Goal: Information Seeking & Learning: Learn about a topic

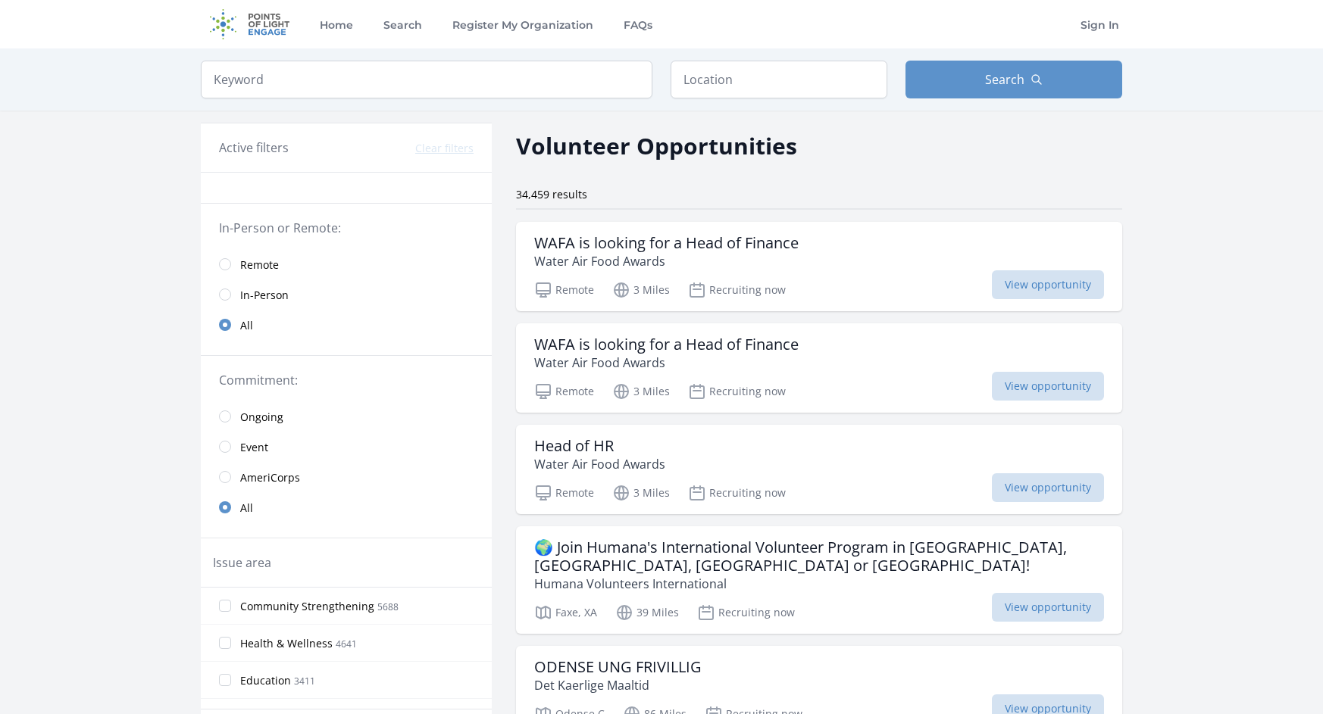
click at [244, 262] on span "Remote" at bounding box center [259, 265] width 39 height 15
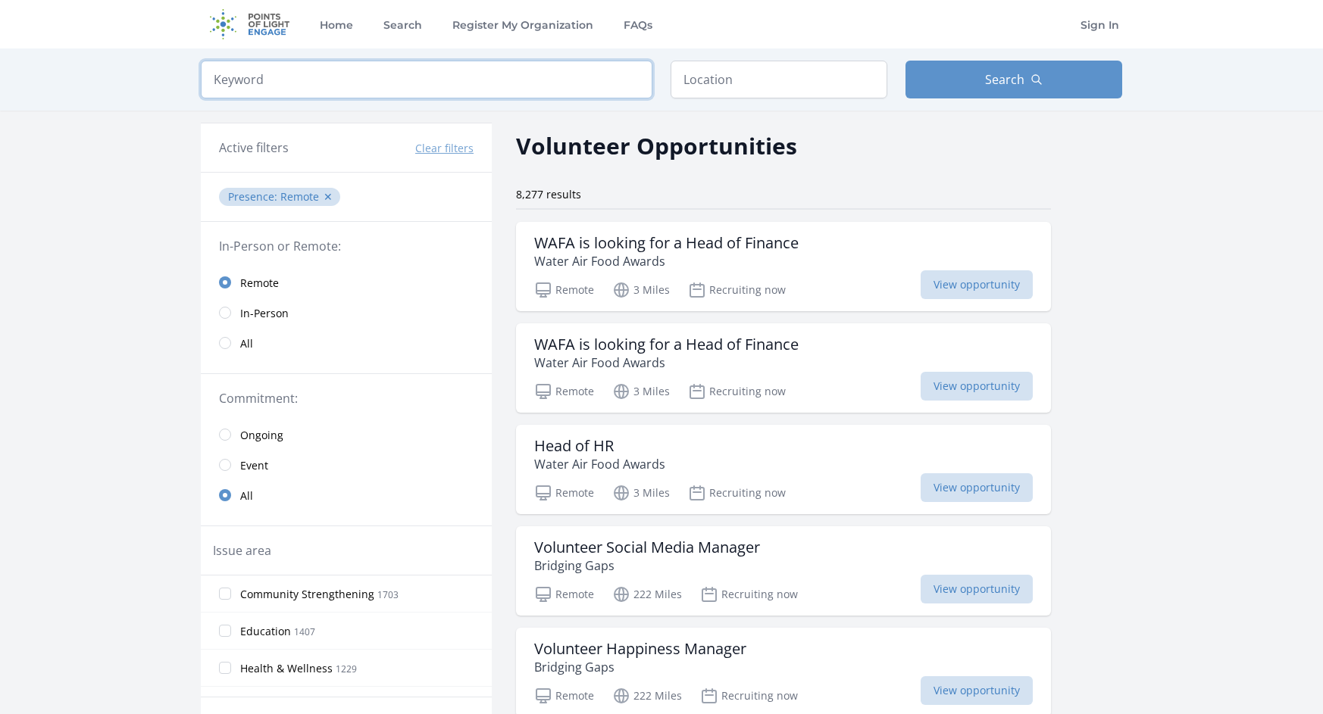
click at [558, 83] on input "search" at bounding box center [426, 80] width 451 height 38
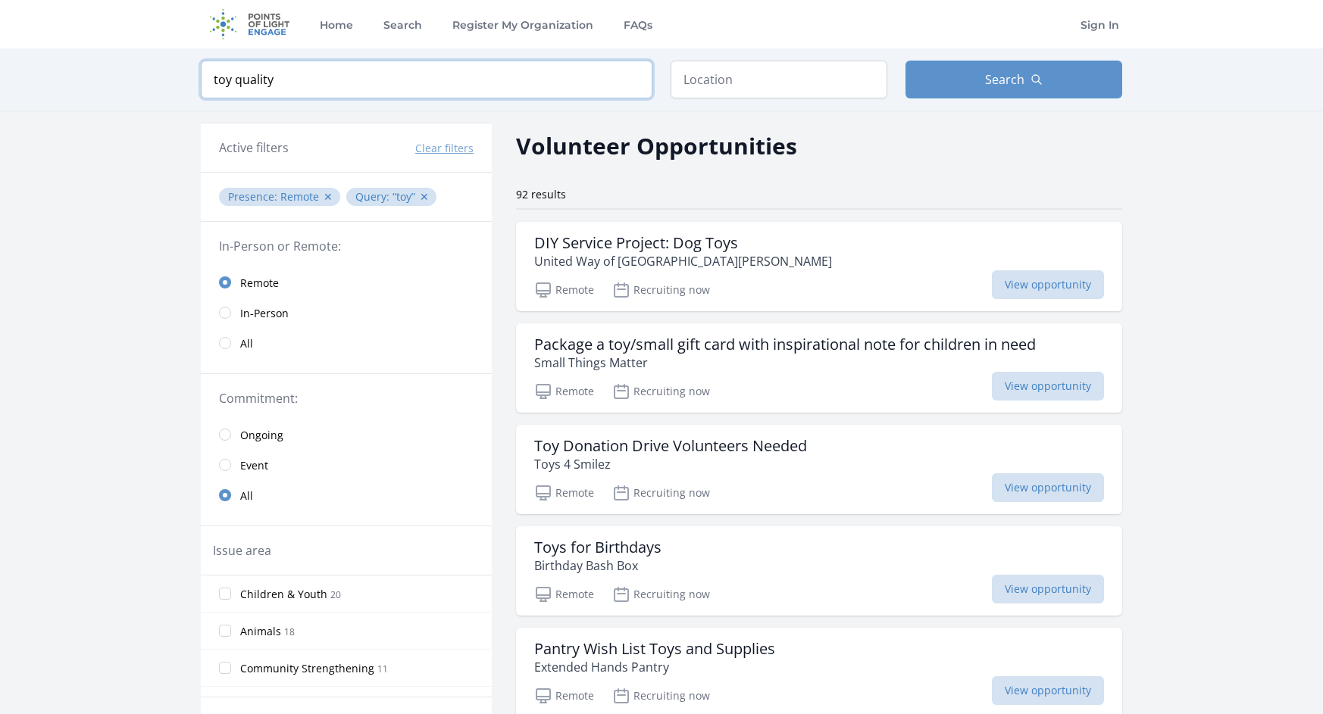
click button "submit" at bounding box center [0, 0] width 0 height 0
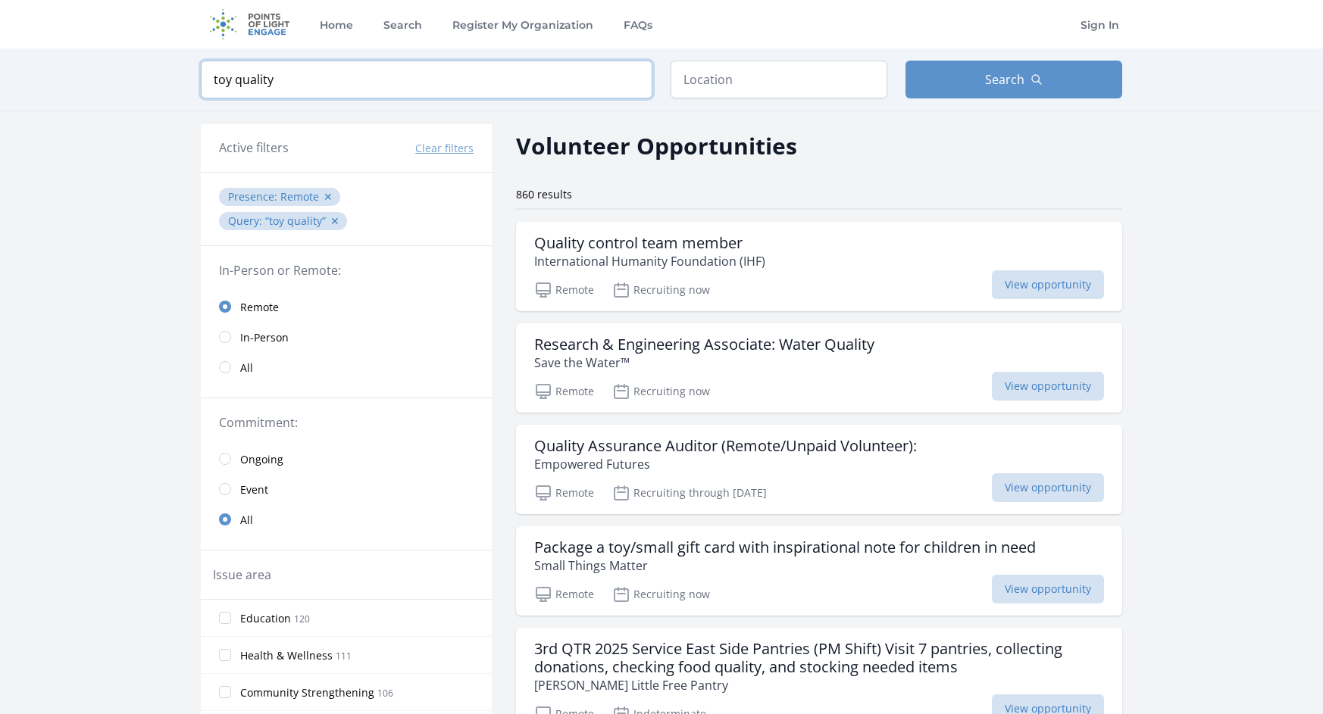
click at [352, 86] on input "toy quality" at bounding box center [426, 80] width 451 height 38
drag, startPoint x: 352, startPoint y: 86, endPoint x: 328, endPoint y: 82, distance: 24.5
click at [328, 82] on input "toy quality" at bounding box center [426, 80] width 451 height 38
type input "toy"
click button "submit" at bounding box center [0, 0] width 0 height 0
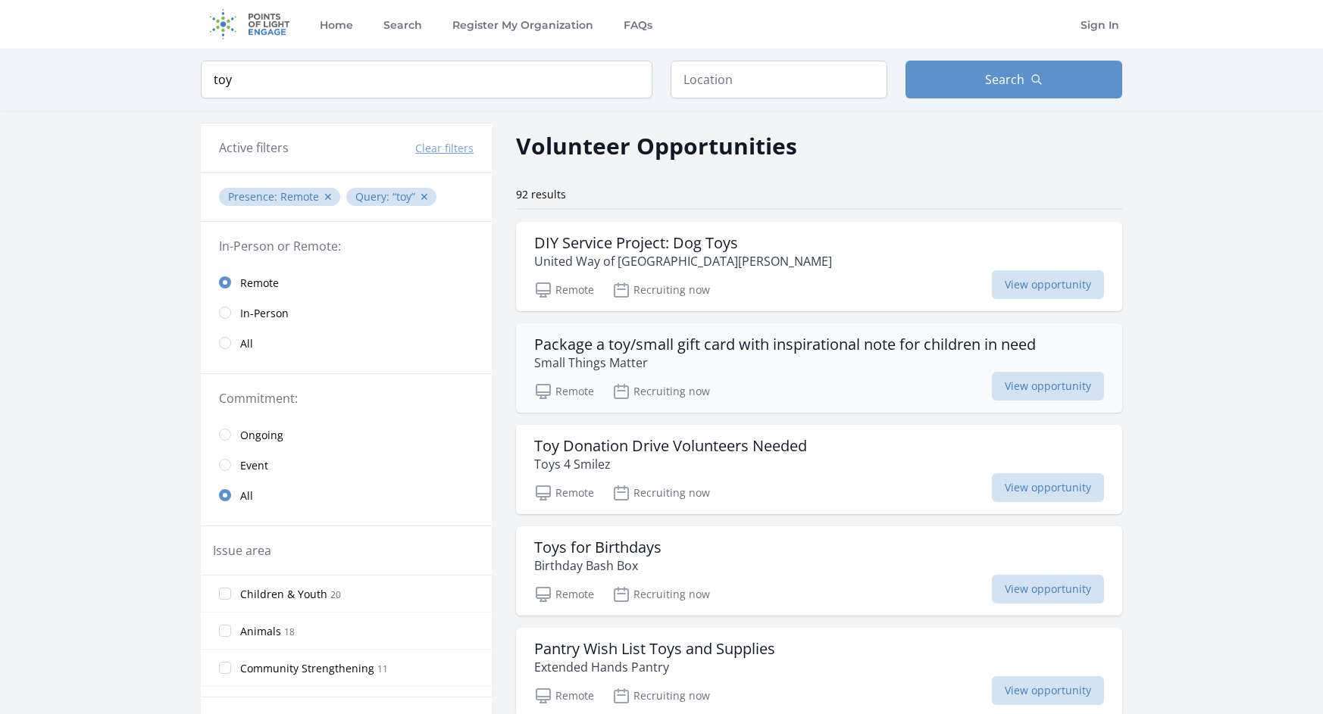
click at [775, 336] on h3 "Package a toy/small gift card with inspirational note for children in need" at bounding box center [784, 345] width 501 height 18
drag, startPoint x: 267, startPoint y: 77, endPoint x: 202, endPoint y: 108, distance: 72.5
click at [202, 108] on div "Keyword toy Location Search" at bounding box center [662, 79] width 970 height 62
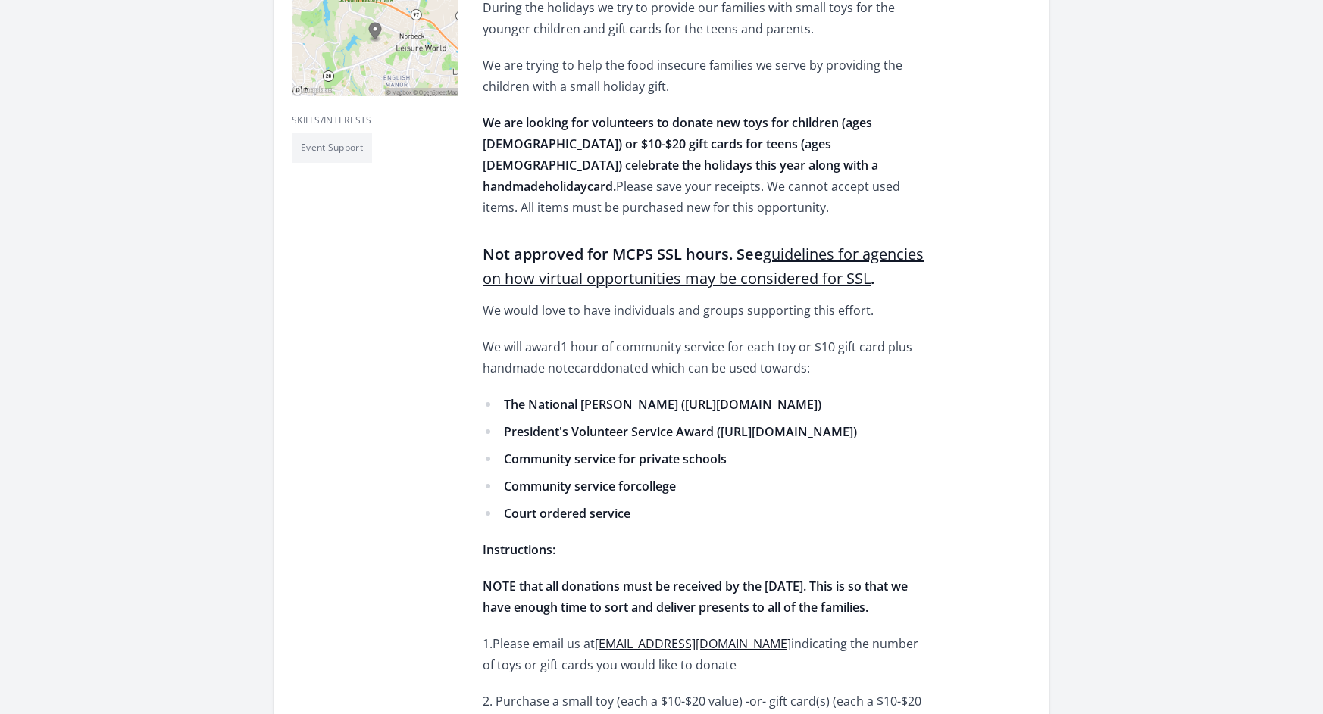
scroll to position [455, 0]
